Goal: Task Accomplishment & Management: Manage account settings

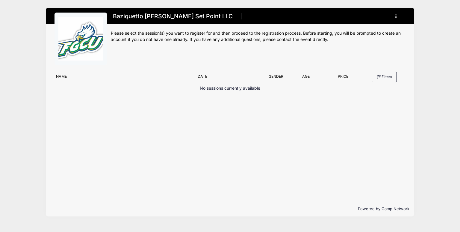
click at [397, 17] on button "button" at bounding box center [397, 16] width 16 height 10
click at [349, 28] on link "My Account" at bounding box center [368, 30] width 69 height 11
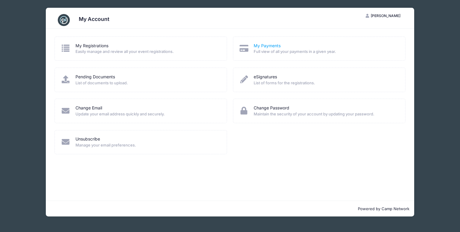
click at [268, 47] on link "My Payments" at bounding box center [267, 46] width 27 height 6
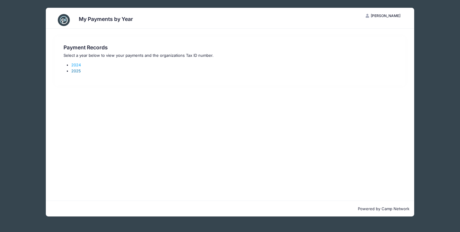
click at [75, 72] on link "2025" at bounding box center [76, 71] width 10 height 5
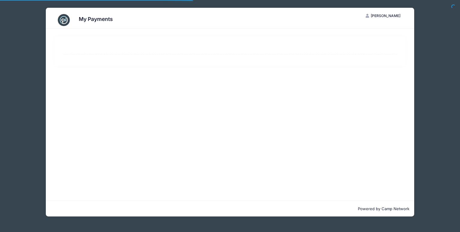
select select "10"
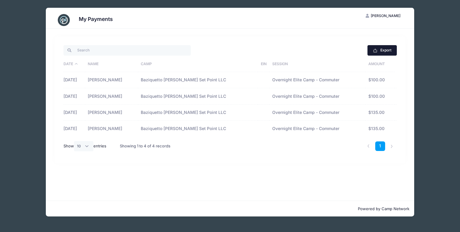
click at [375, 51] on icon "button" at bounding box center [375, 50] width 5 height 5
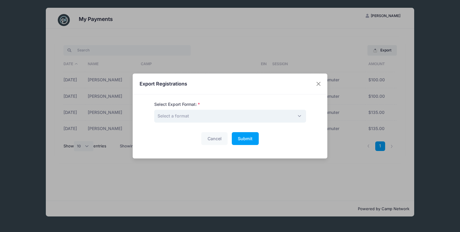
click at [261, 121] on span "Select a format" at bounding box center [230, 116] width 152 height 13
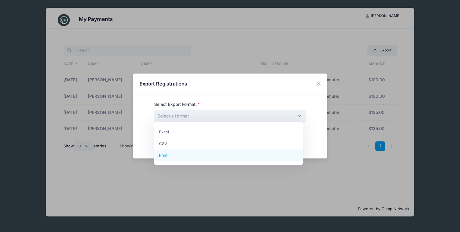
select select "print"
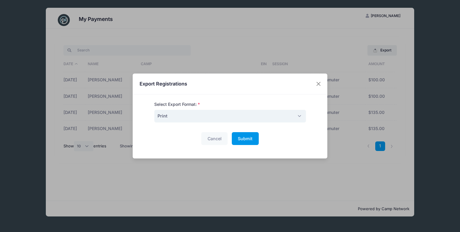
click at [240, 137] on span "Submit" at bounding box center [245, 138] width 15 height 5
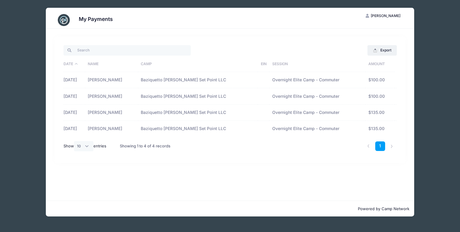
click at [189, 184] on div "Export Excel CSV Print Date Name Camp EIN Session Amount 03/29/2025 Danielle Ge…" at bounding box center [230, 115] width 368 height 172
click at [62, 22] on img at bounding box center [64, 20] width 12 height 12
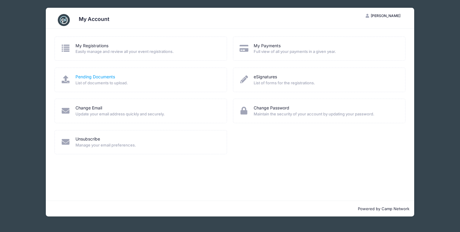
click at [86, 75] on link "Pending Documents" at bounding box center [95, 77] width 40 height 6
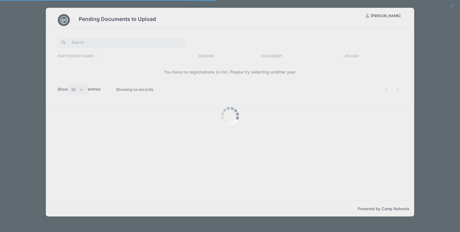
select select "50"
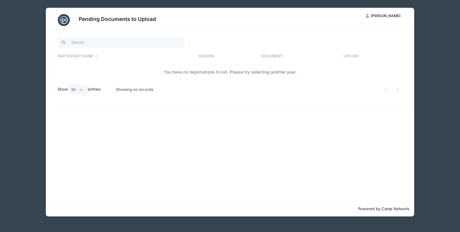
click at [39, 19] on div "Pending Documents to Upload GG Gwenyth Geertsema My Account Logout Participant …" at bounding box center [230, 112] width 442 height 225
click at [395, 13] on button "GG Gwenyth Geertsema" at bounding box center [383, 16] width 45 height 10
click at [423, 36] on div "Pending Documents to Upload GG Gwenyth Geertsema My Account Logout Participant …" at bounding box center [230, 112] width 442 height 225
